Goal: Understand process/instructions: Learn how to perform a task or action

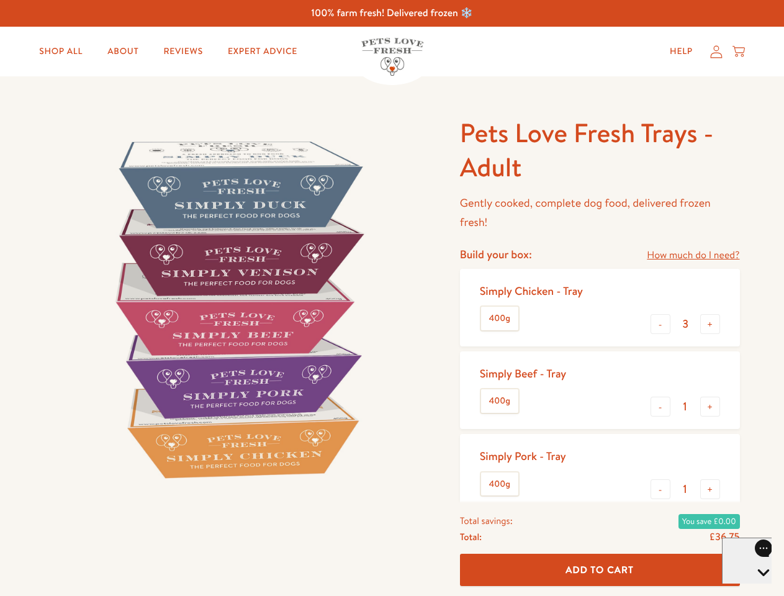
click at [392, 298] on img at bounding box center [237, 308] width 385 height 385
click at [693, 255] on link "How much do I need?" at bounding box center [693, 255] width 92 height 17
click at [0, 0] on div "Feeding guide Find out exactly how much food your dog needs Select a breed Affe…" at bounding box center [0, 0] width 0 height 0
click at [710, 324] on button "+" at bounding box center [710, 324] width 20 height 20
type input "4"
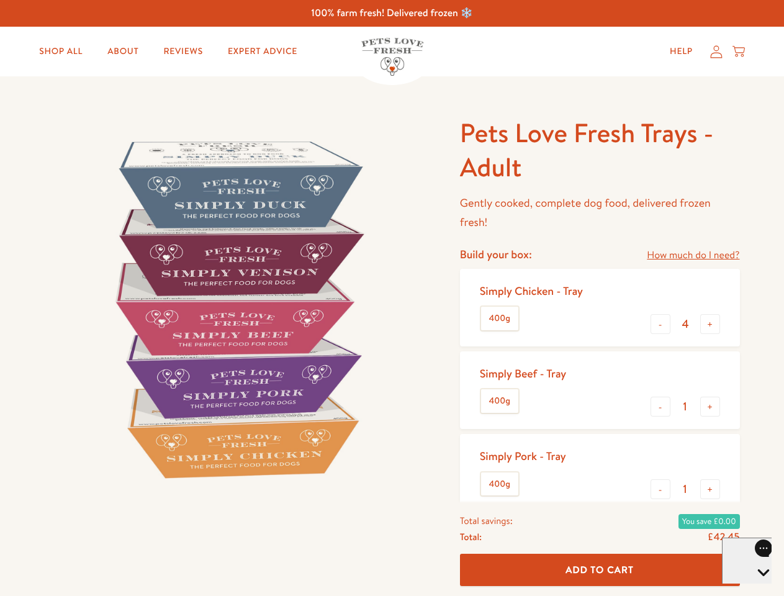
click at [660, 407] on button "-" at bounding box center [660, 407] width 20 height 20
click at [710, 407] on button "+" at bounding box center [710, 407] width 20 height 20
type input "1"
click at [660, 489] on button "-" at bounding box center [660, 489] width 20 height 20
click at [710, 489] on button "+" at bounding box center [710, 489] width 20 height 20
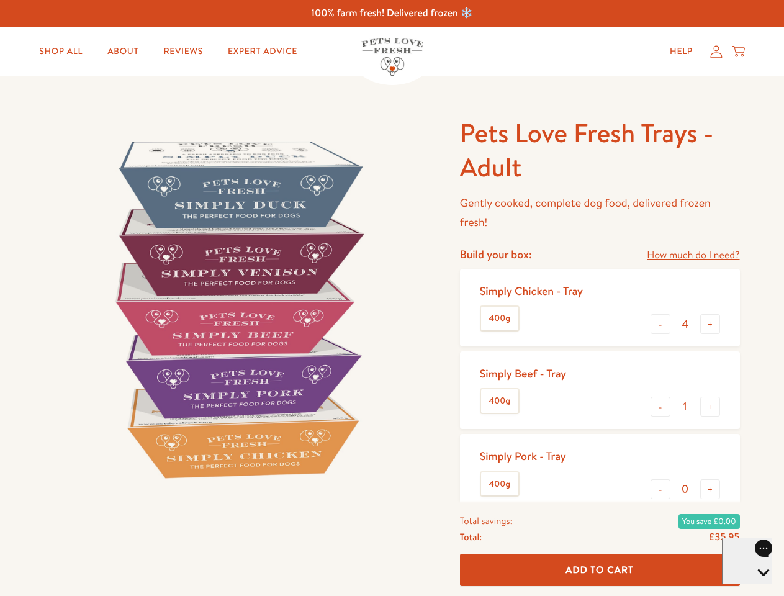
type input "1"
